Goal: Task Accomplishment & Management: Manage account settings

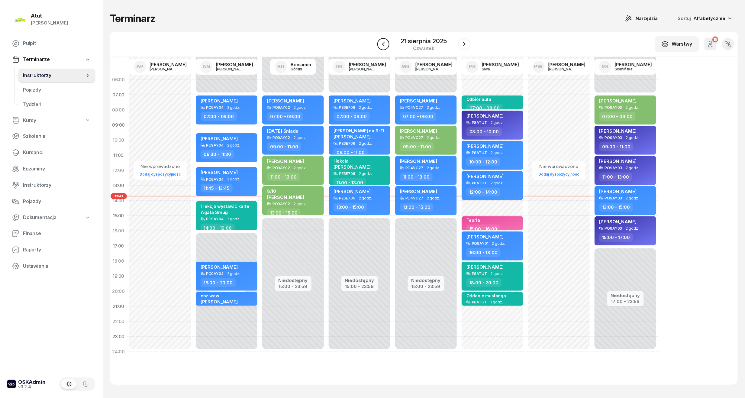
click at [381, 47] on icon "button" at bounding box center [383, 43] width 7 height 7
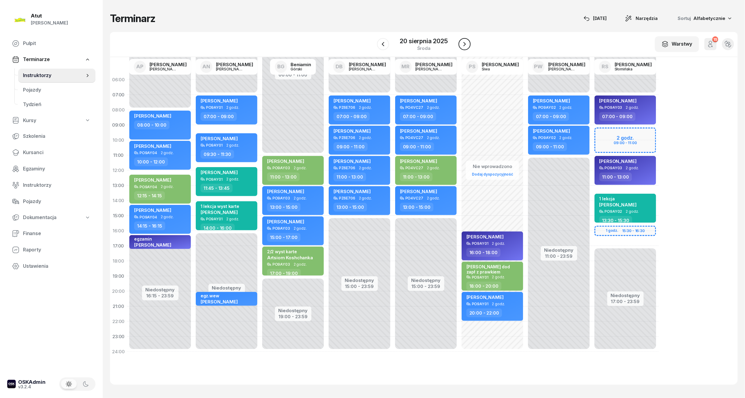
click at [463, 46] on icon "button" at bounding box center [464, 43] width 7 height 7
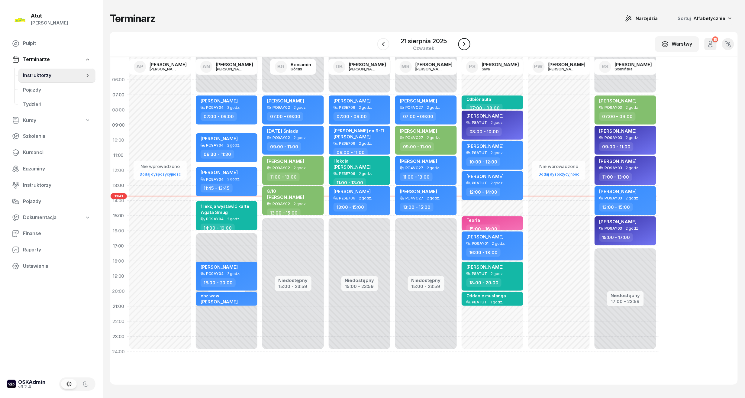
click at [463, 46] on icon "button" at bounding box center [463, 43] width 7 height 7
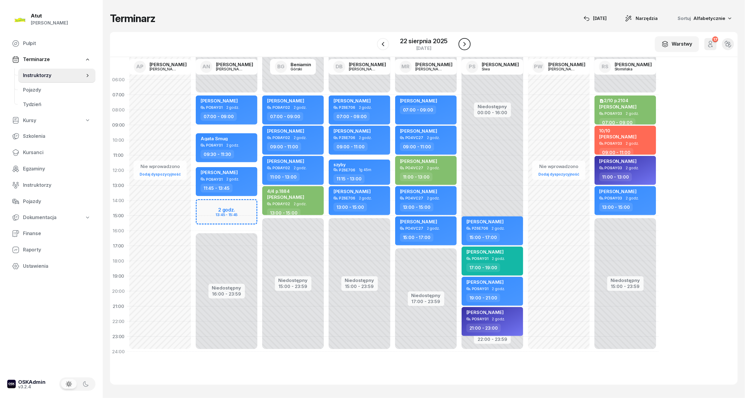
click at [463, 46] on icon "button" at bounding box center [464, 43] width 7 height 7
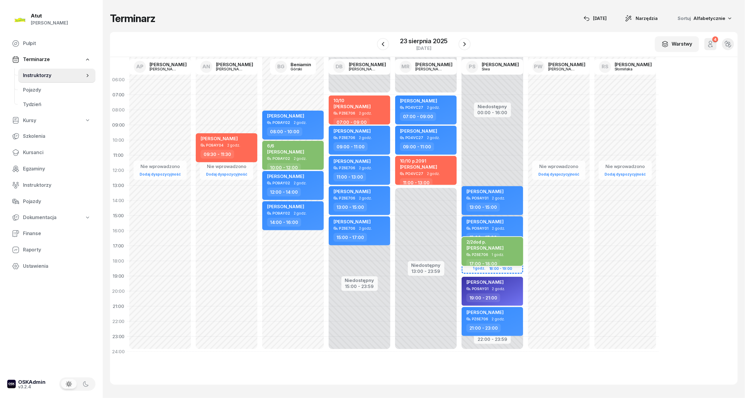
click at [503, 243] on div "2/2dod p." at bounding box center [484, 241] width 37 height 5
select select "17"
select select "18"
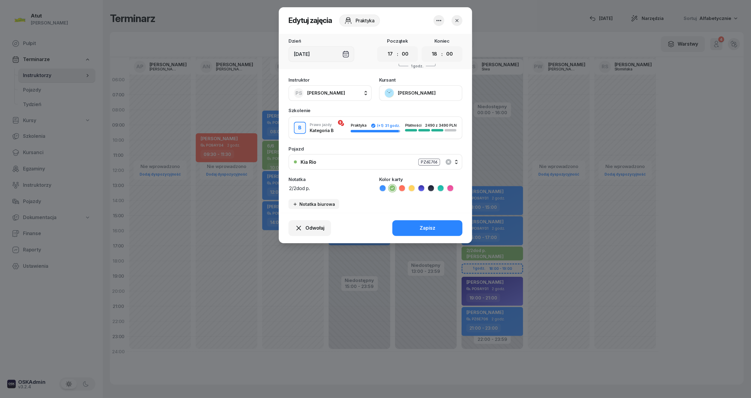
click at [316, 187] on textarea "2/2dod p." at bounding box center [329, 188] width 83 height 8
type textarea "2/2dod p.2144"
click at [434, 226] on div "Zapisz" at bounding box center [427, 228] width 16 height 8
